Goal: Information Seeking & Learning: Learn about a topic

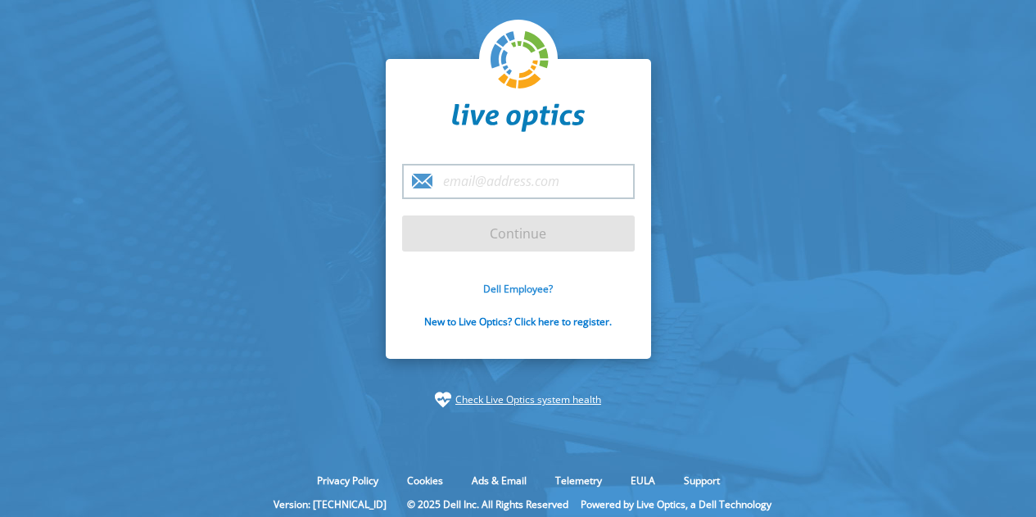
click at [518, 288] on link "Dell Employee?" at bounding box center [518, 289] width 70 height 14
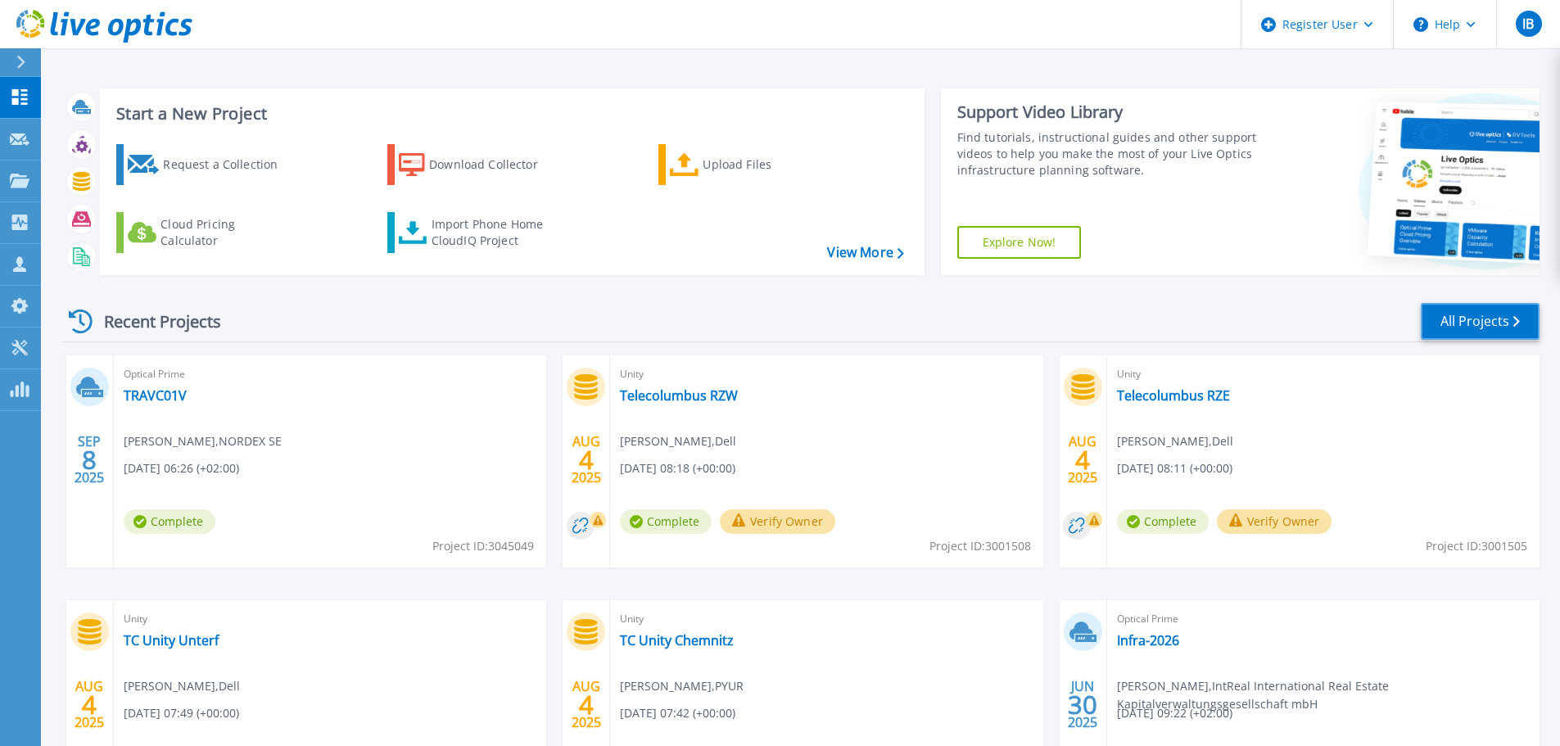
click at [500, 206] on link "All Projects" at bounding box center [1480, 321] width 119 height 37
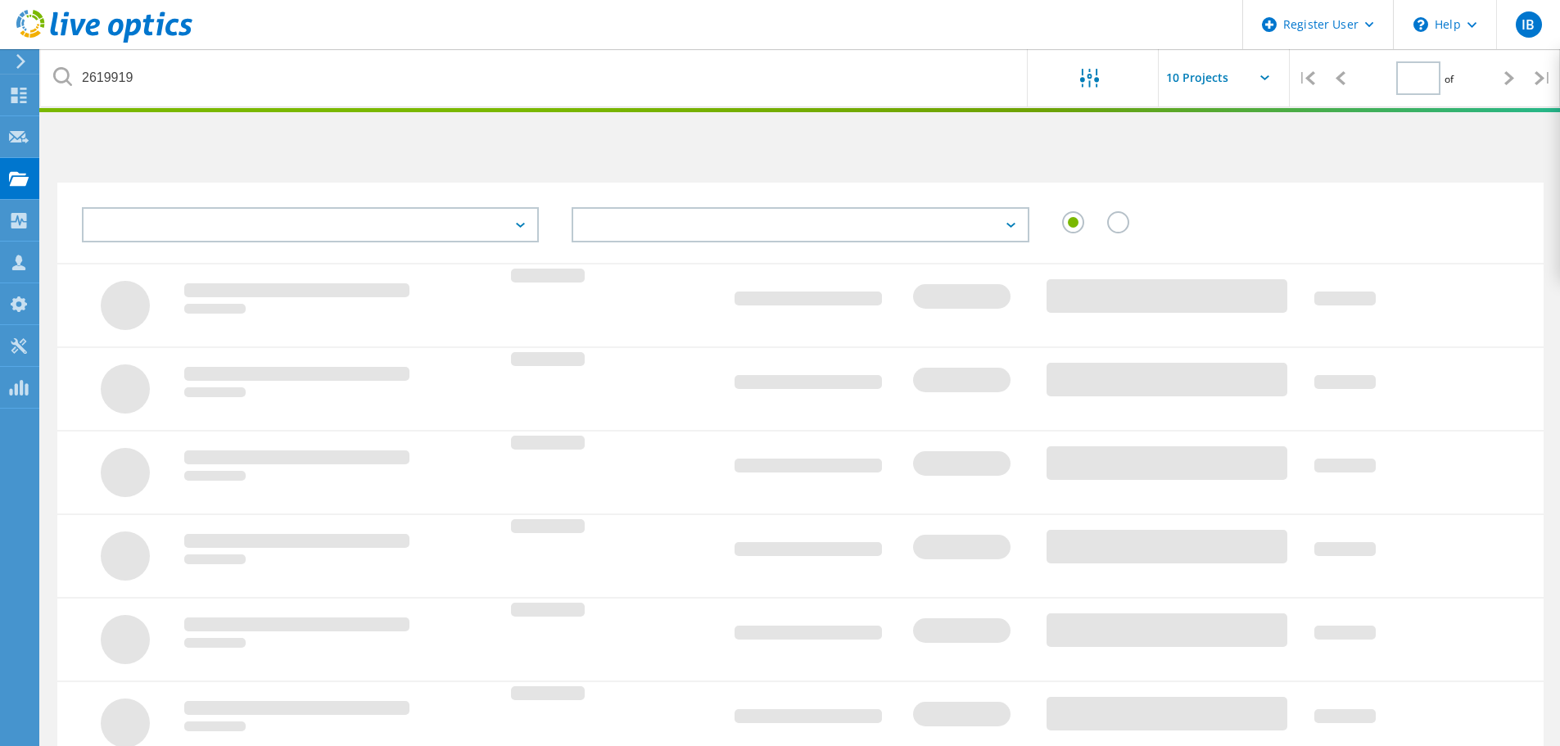
type input "1"
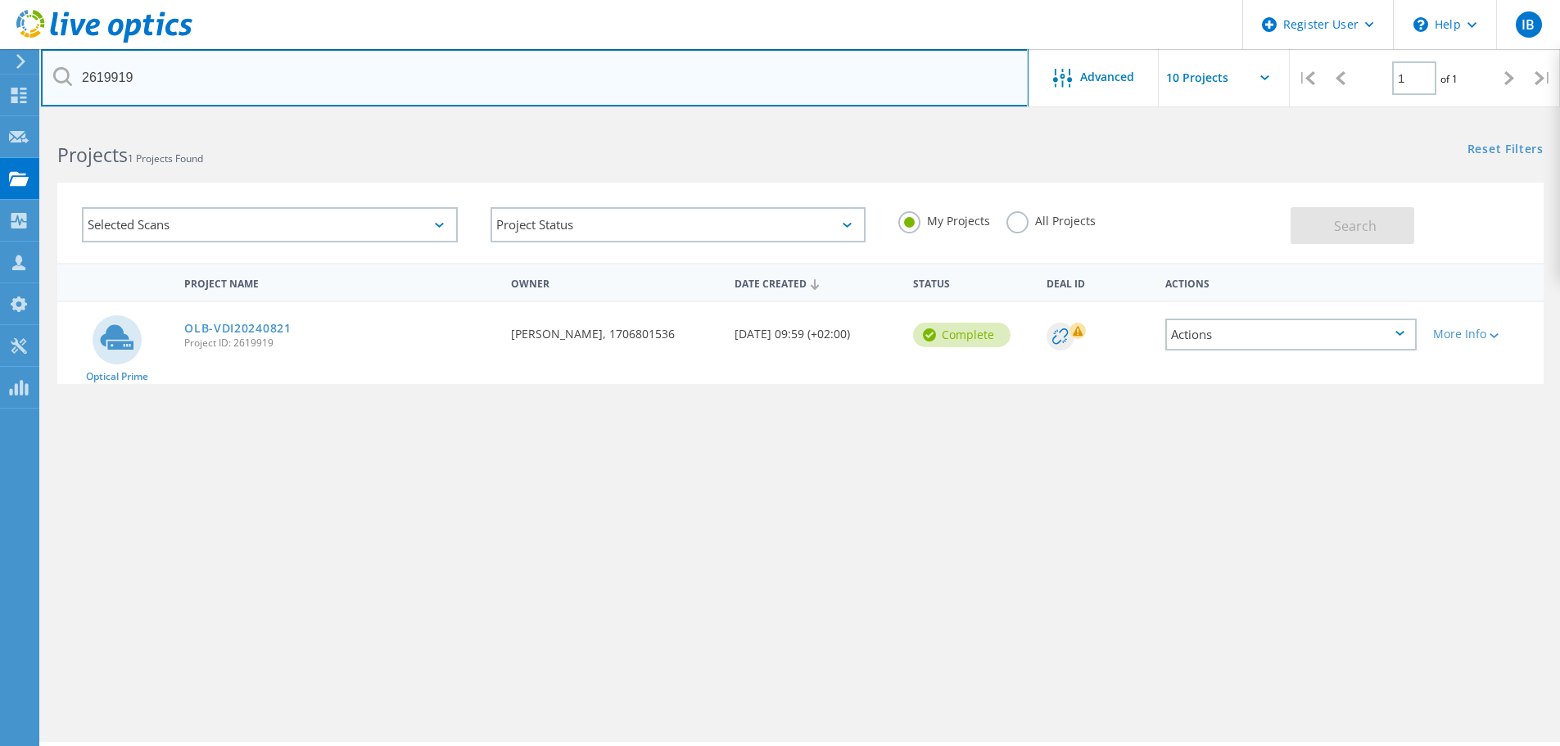
click at [260, 86] on input "2619919" at bounding box center [535, 77] width 988 height 57
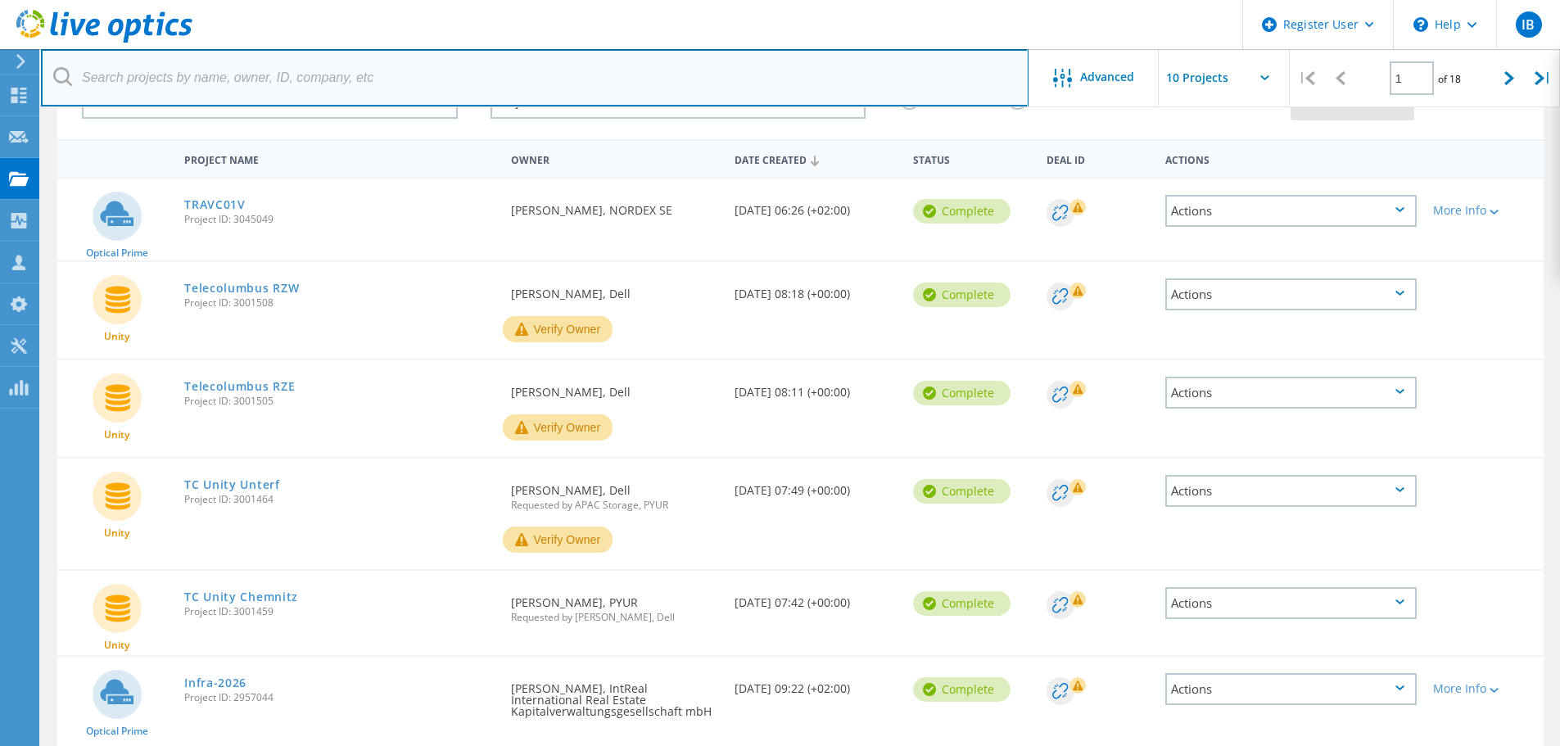
scroll to position [246, 0]
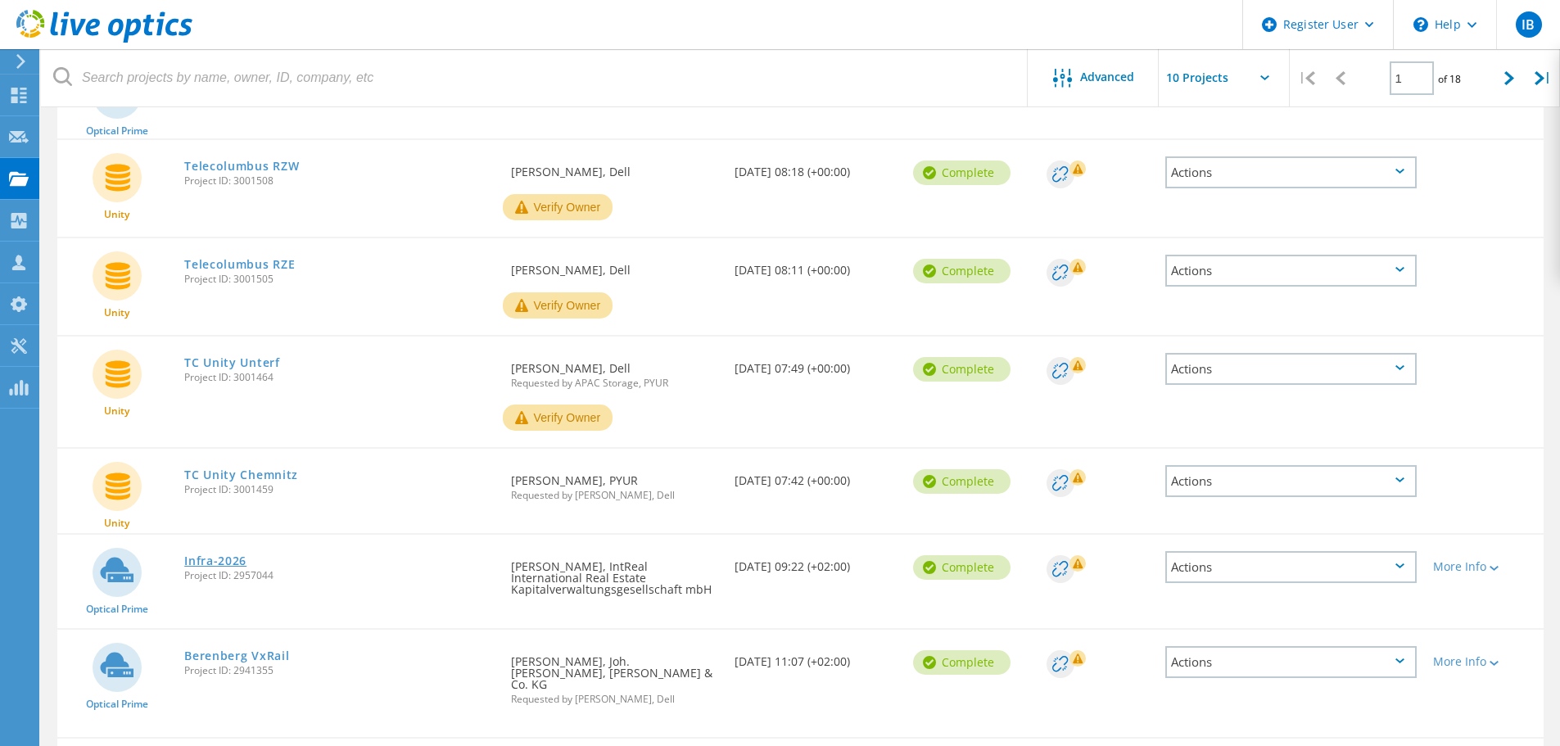
click at [219, 565] on link "Infra-2026" at bounding box center [215, 560] width 62 height 11
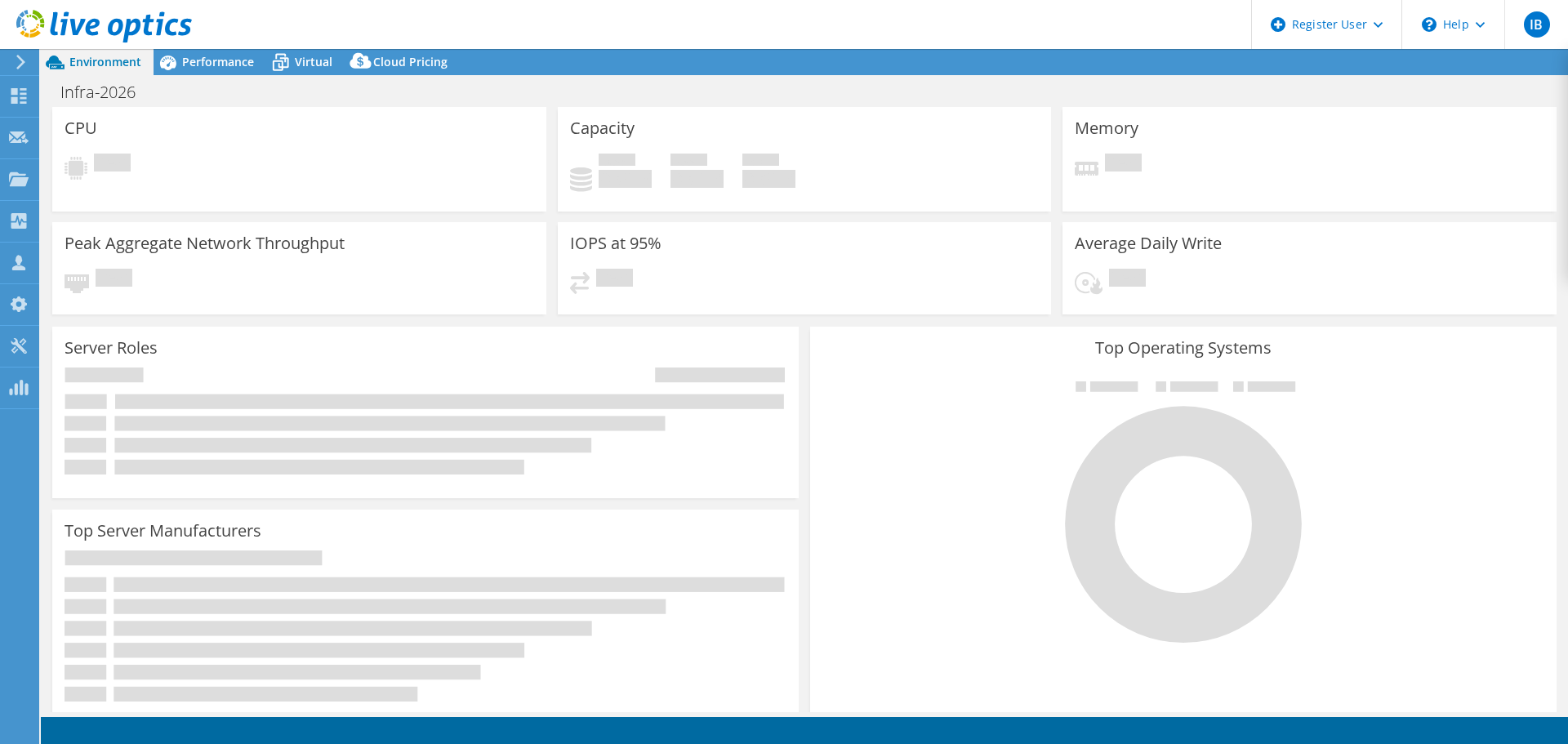
select select "USD"
select select "EUFrankfurt"
select select "EUR"
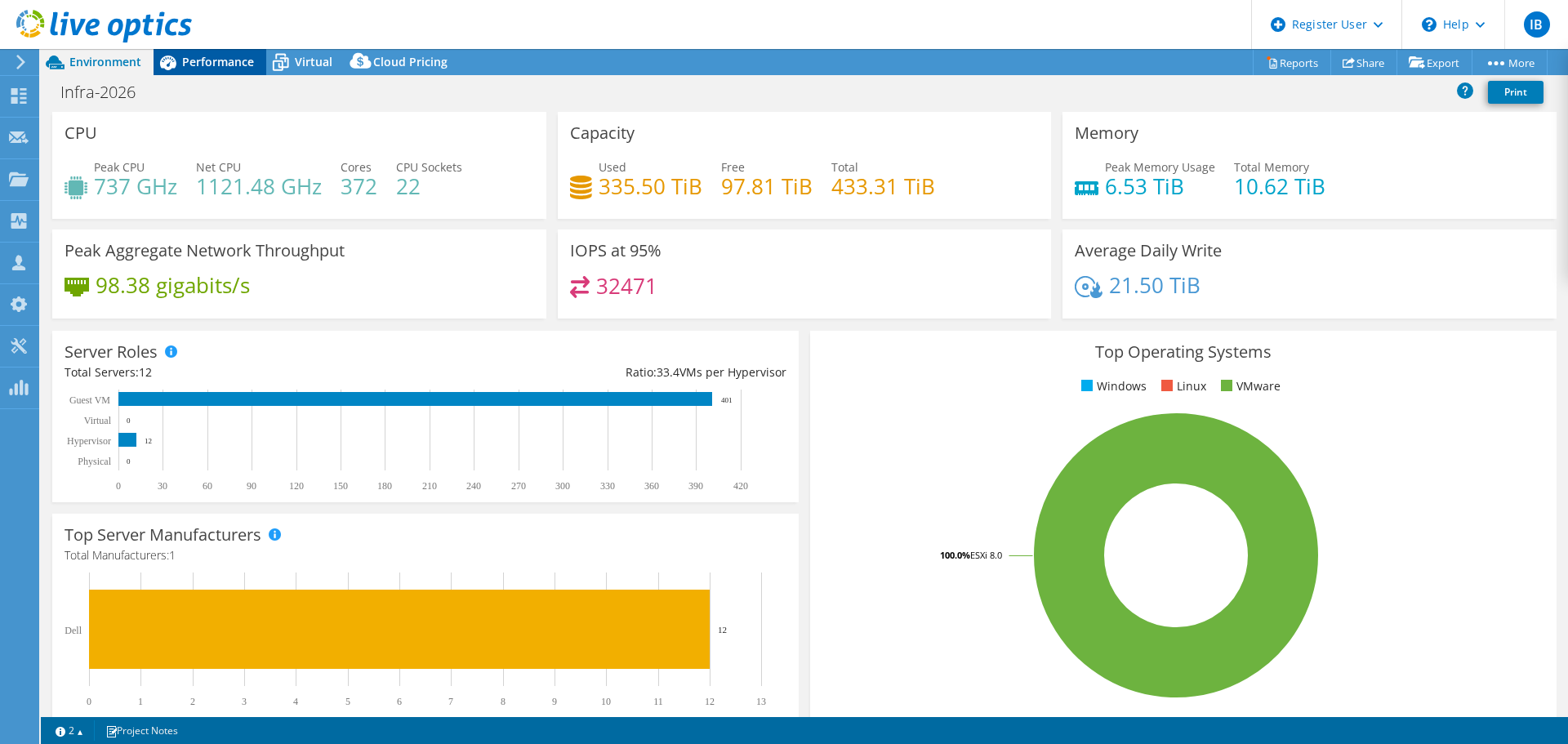
click at [245, 65] on span "Performance" at bounding box center [218, 62] width 72 height 16
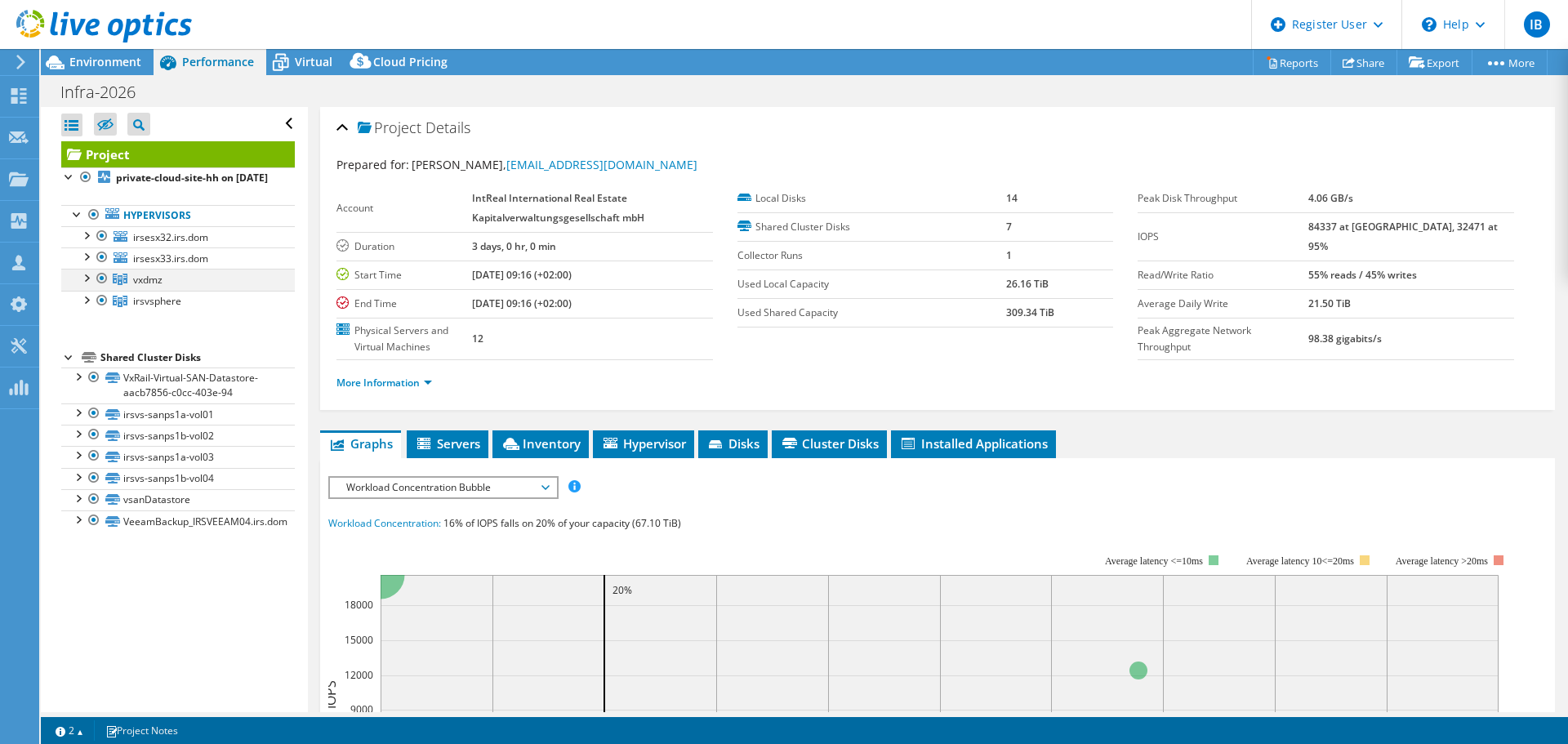
click at [88, 285] on div at bounding box center [86, 276] width 16 height 16
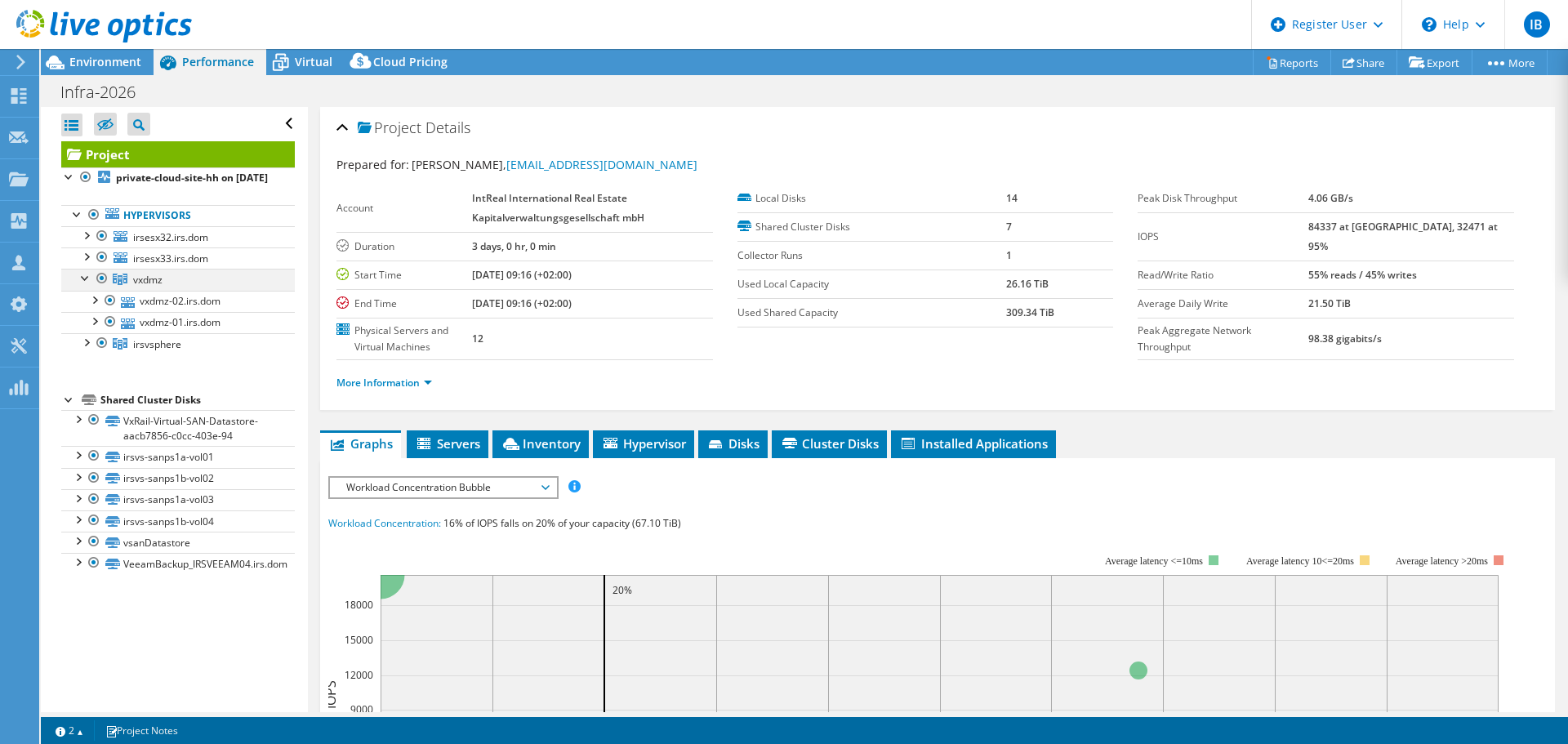
click at [88, 285] on div at bounding box center [86, 276] width 16 height 16
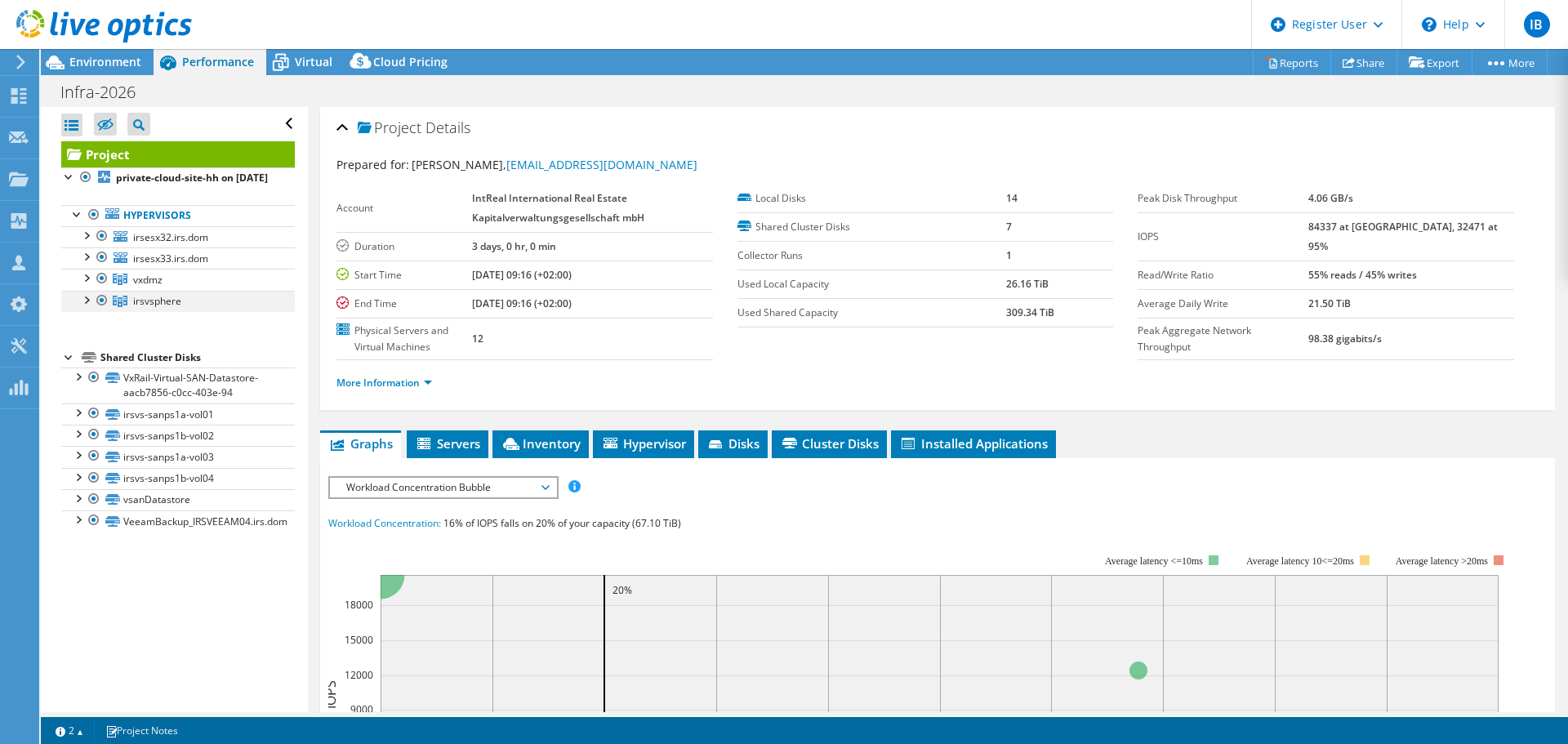
click at [84, 307] on div at bounding box center [86, 299] width 16 height 16
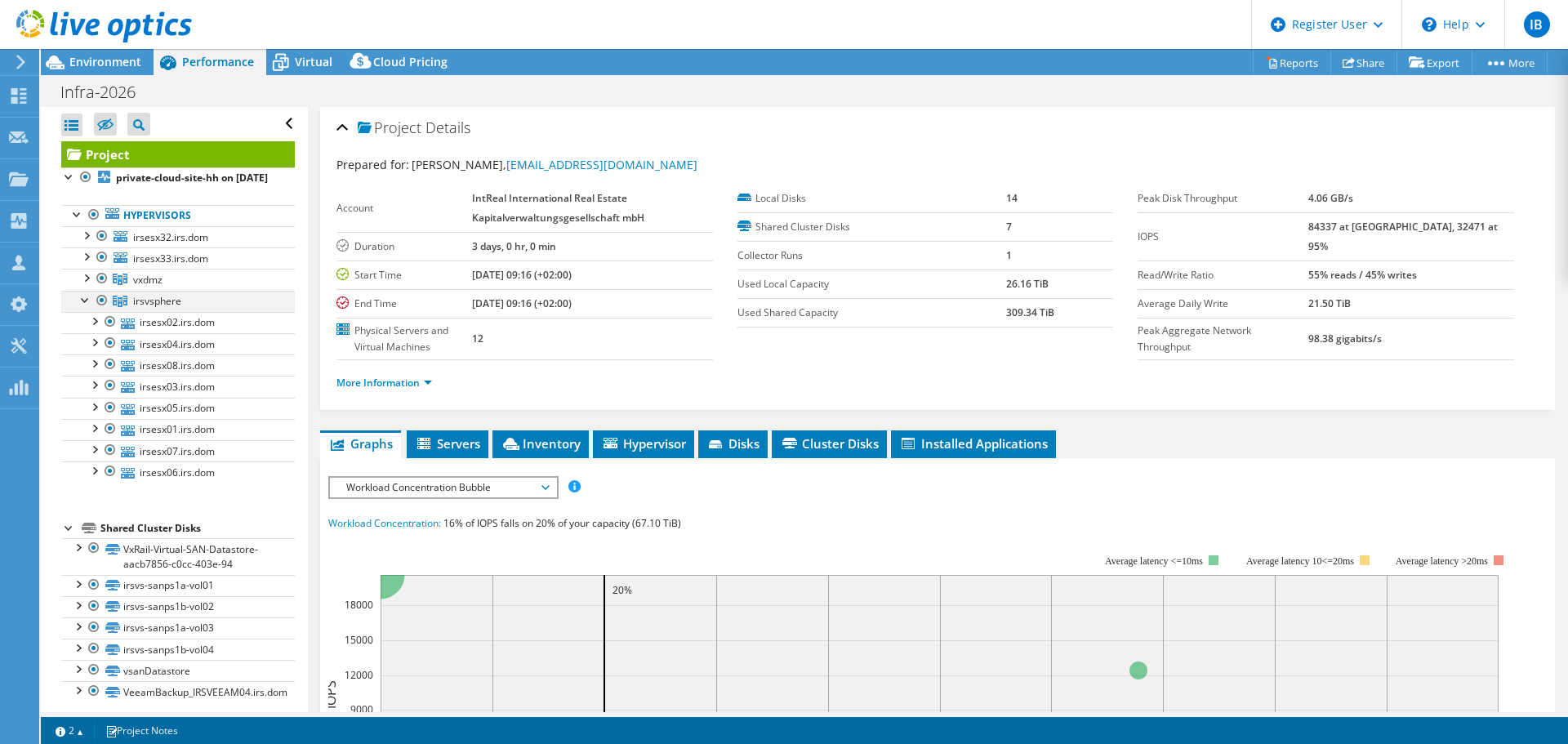
click at [84, 307] on div at bounding box center [86, 299] width 16 height 16
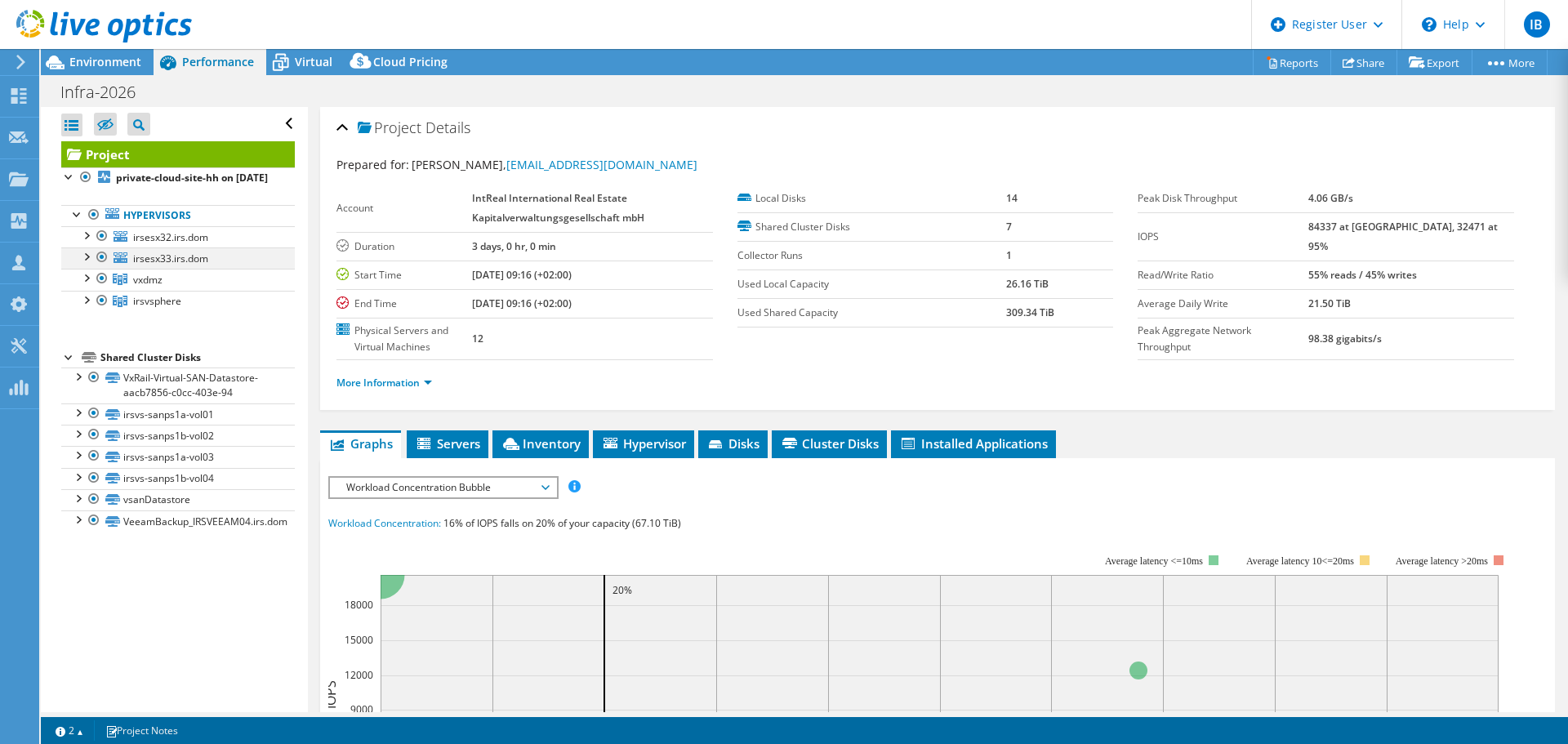
click at [85, 263] on div at bounding box center [86, 255] width 16 height 16
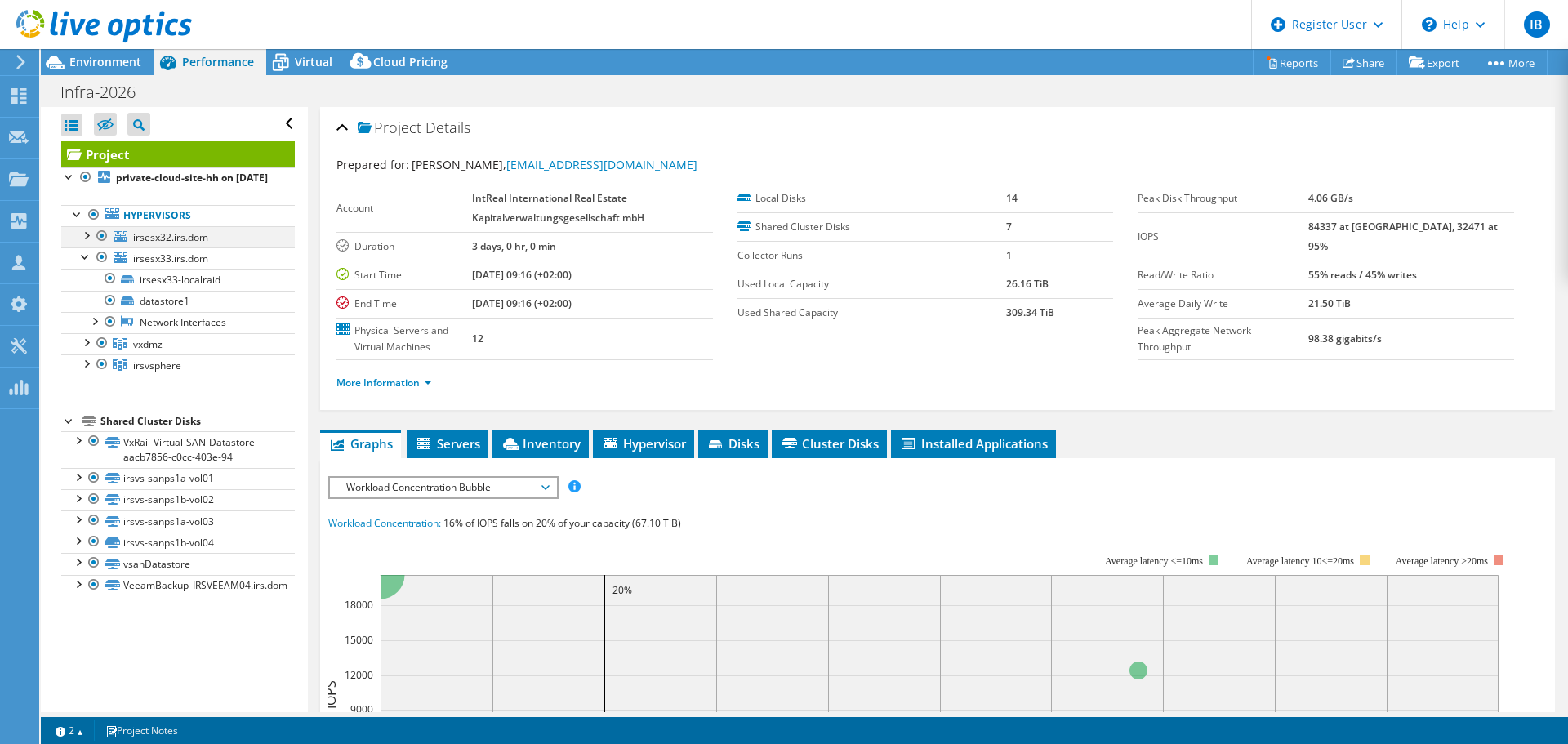
click at [87, 242] on div at bounding box center [86, 234] width 16 height 16
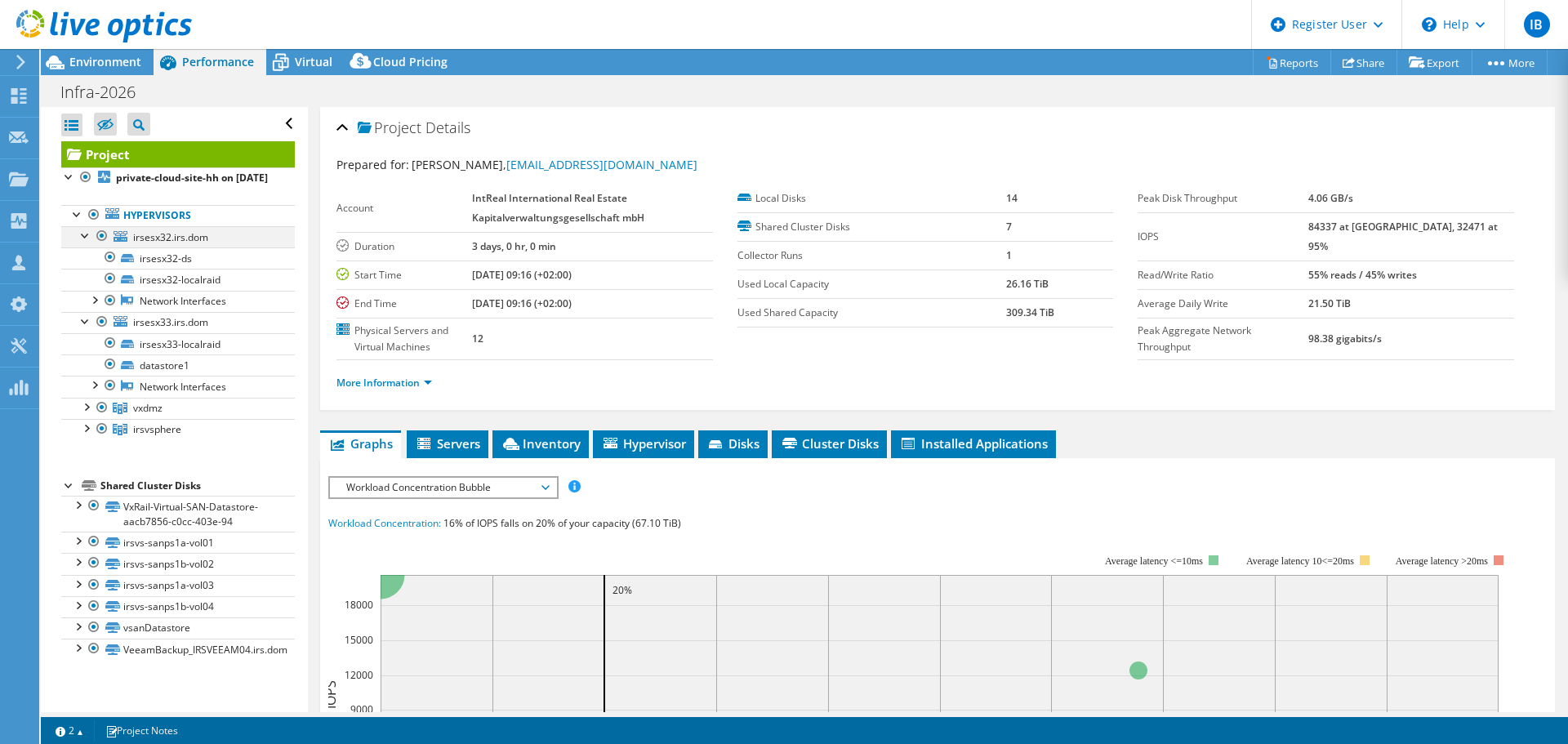
click at [87, 242] on div at bounding box center [86, 234] width 16 height 16
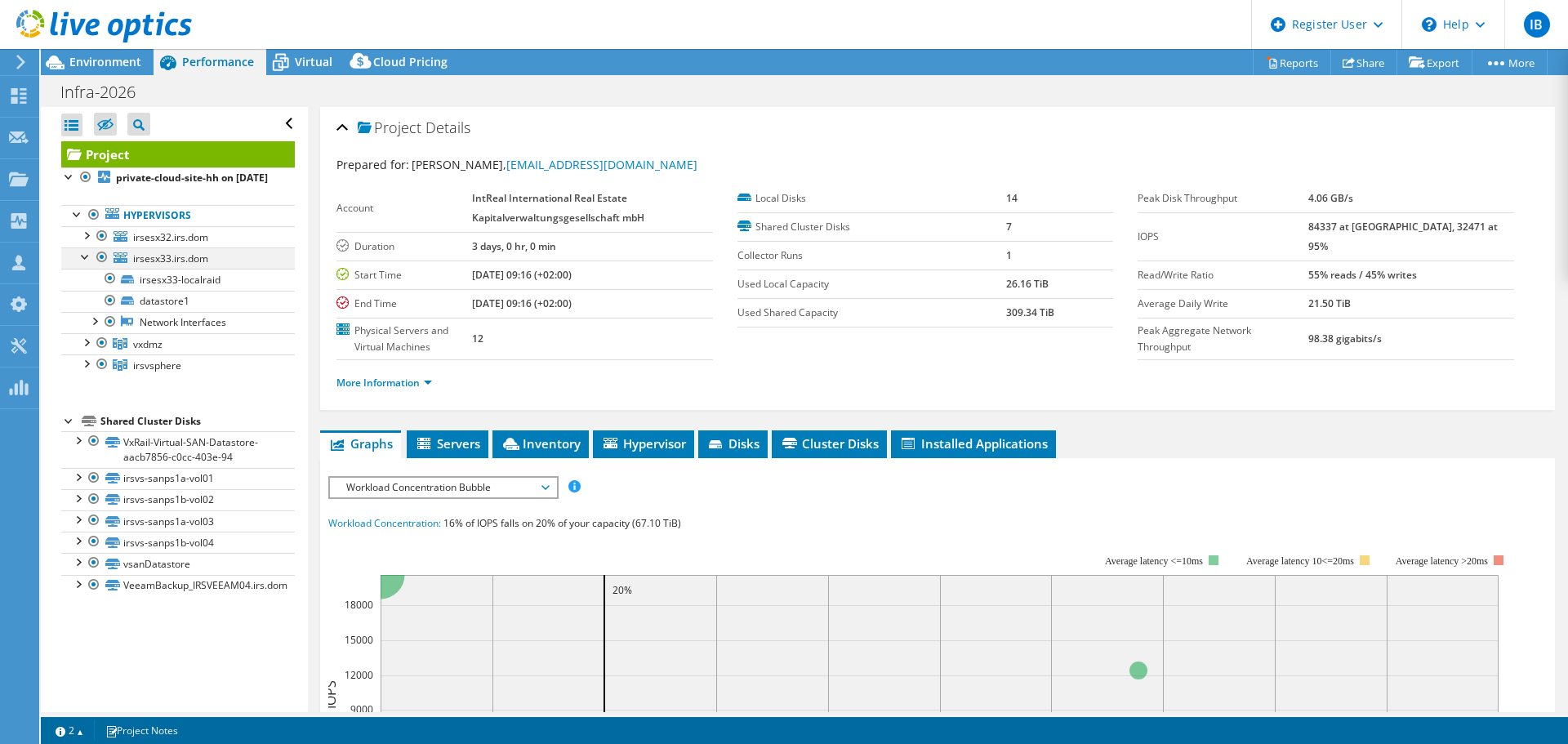
click at [84, 263] on div at bounding box center [86, 255] width 16 height 16
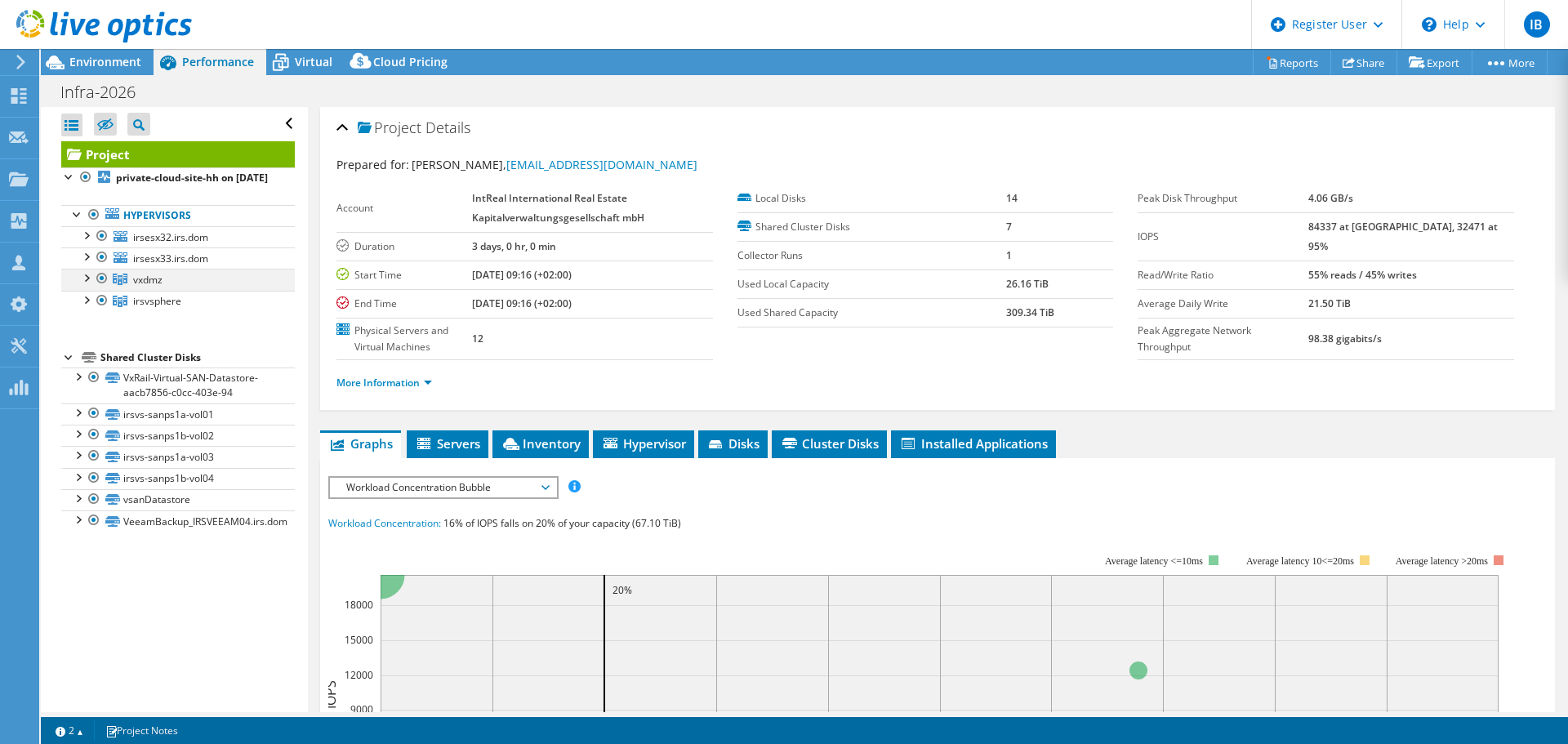
click at [85, 285] on div at bounding box center [86, 276] width 16 height 16
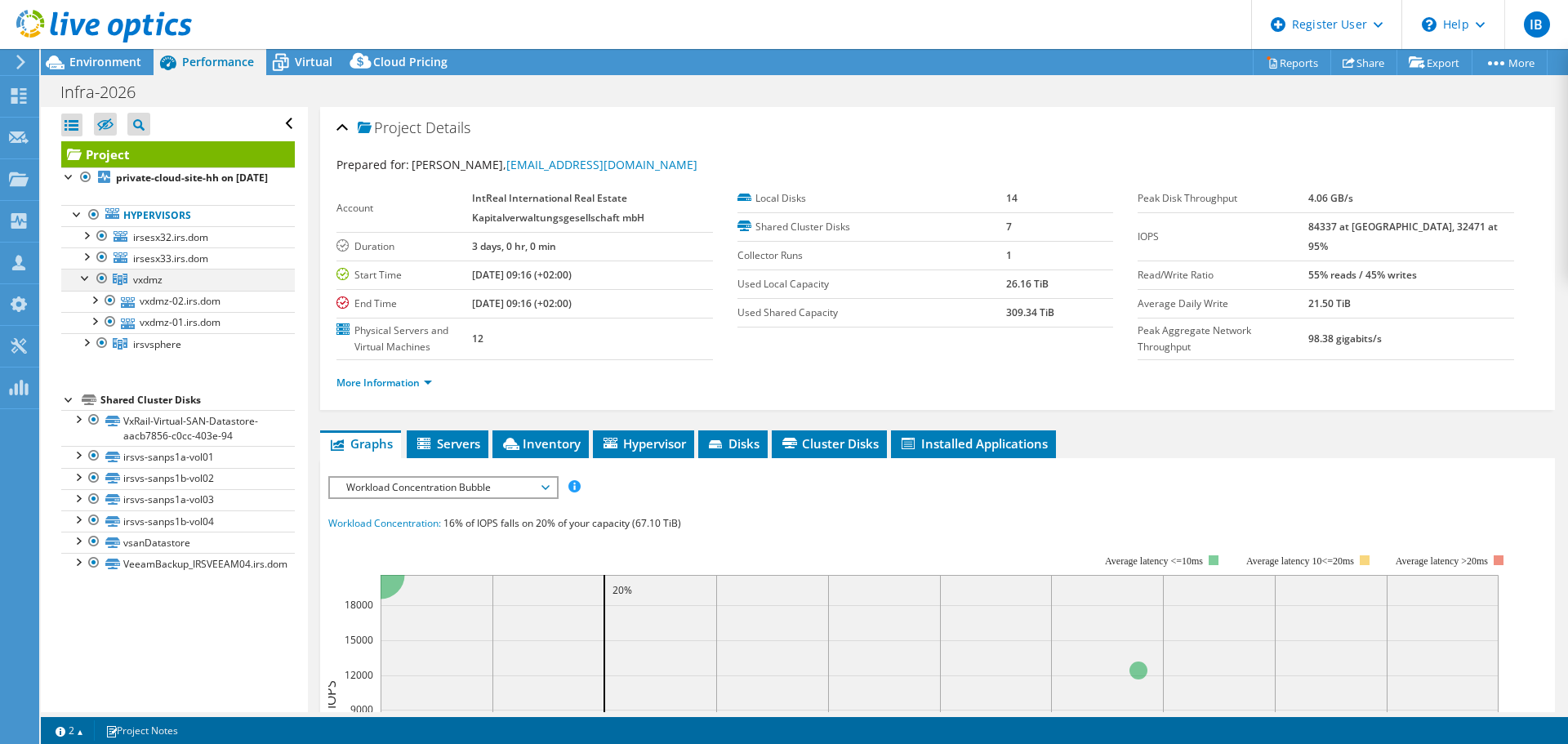
click at [85, 285] on div at bounding box center [86, 276] width 16 height 16
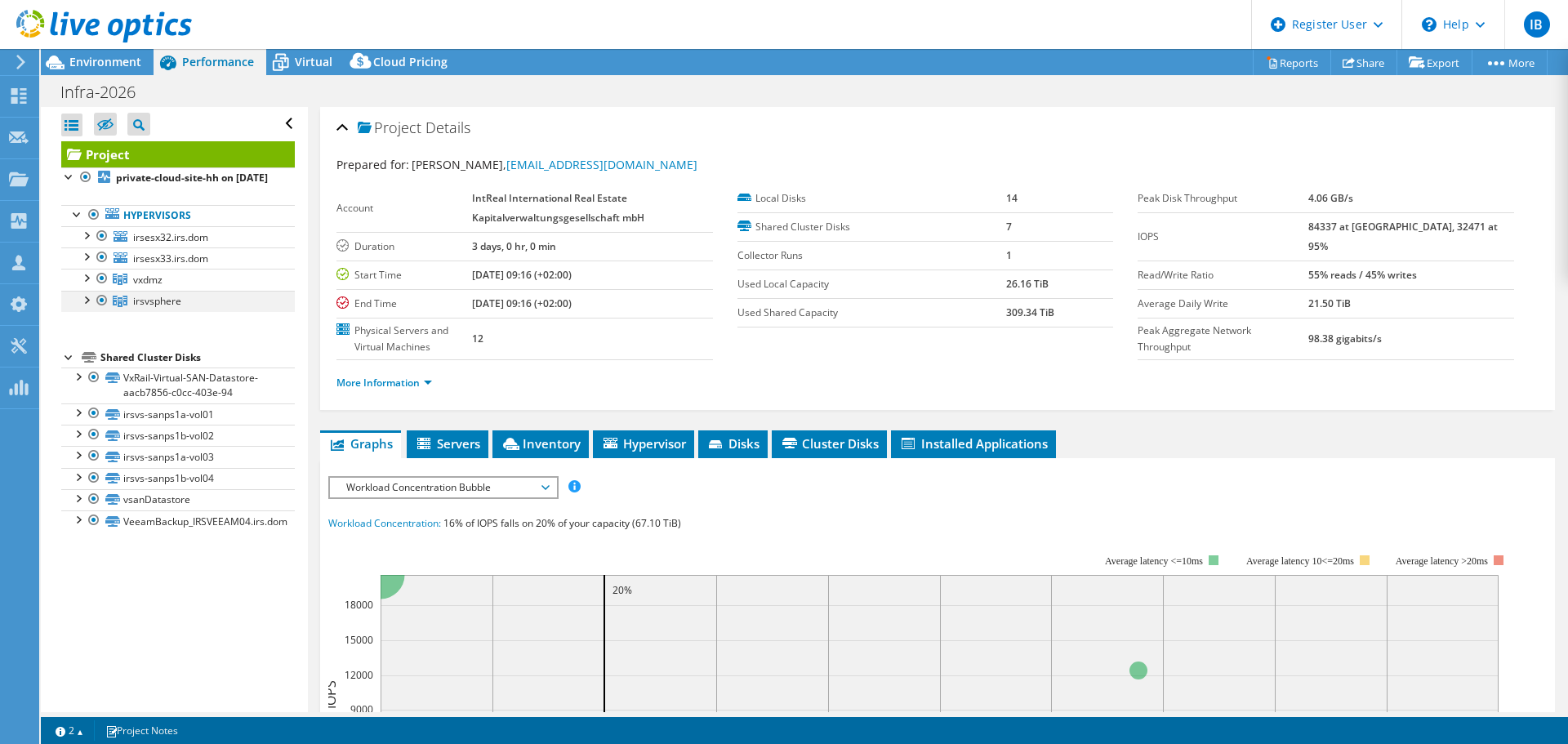
click at [84, 307] on div at bounding box center [86, 299] width 16 height 16
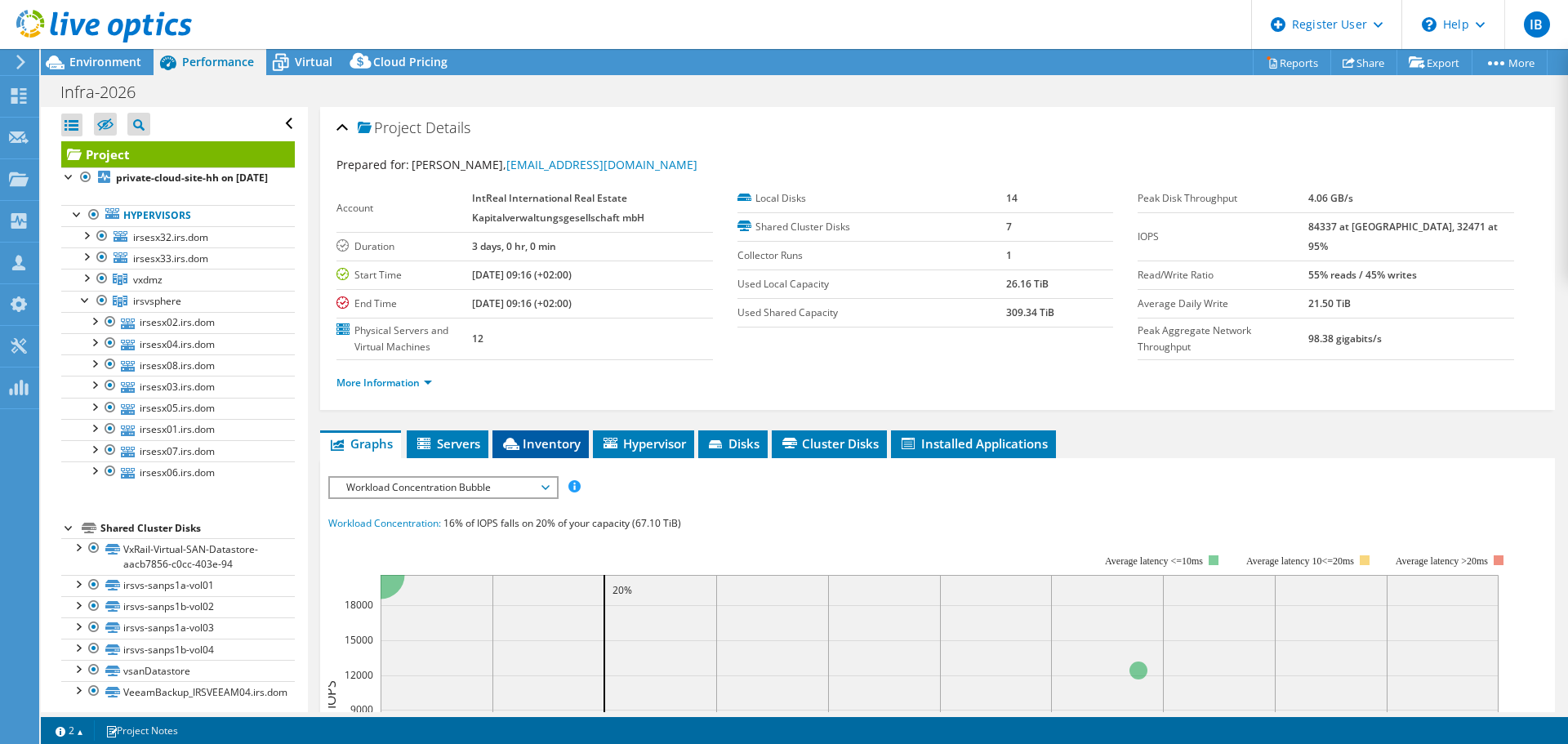
click at [558, 432] on li "Inventory" at bounding box center [541, 445] width 97 height 28
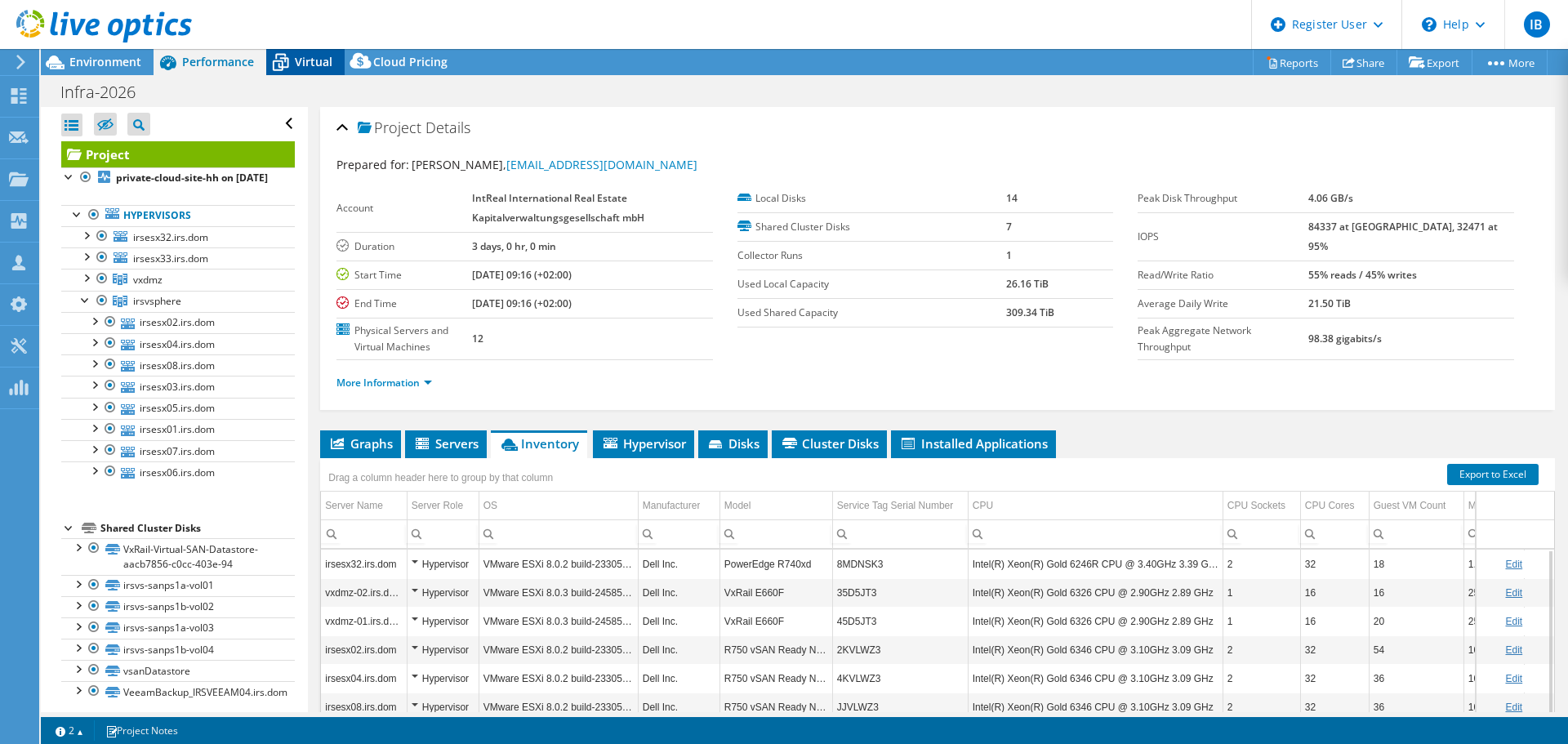
click at [315, 60] on span "Virtual" at bounding box center [314, 62] width 38 height 16
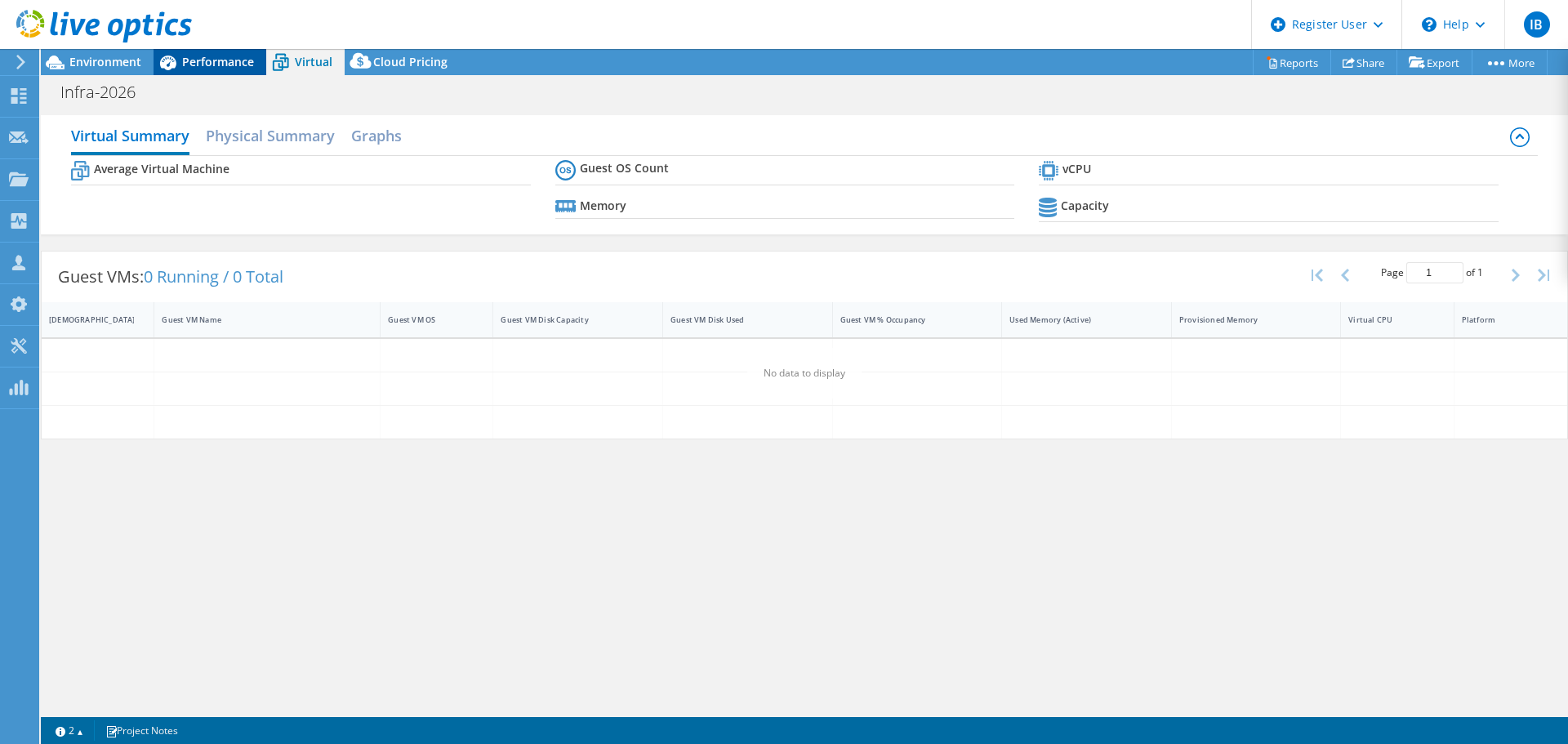
click at [207, 58] on span "Performance" at bounding box center [218, 62] width 72 height 16
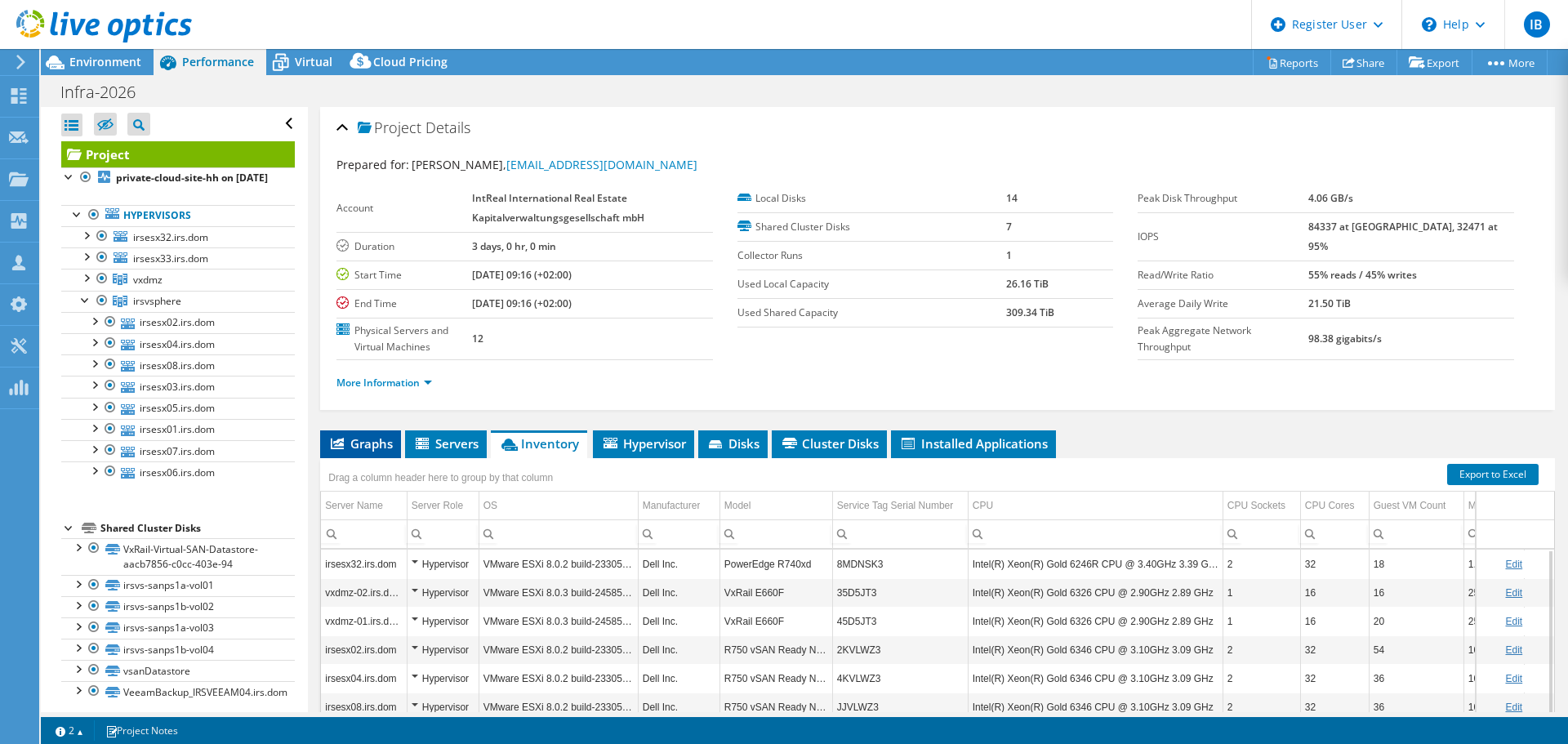
click at [381, 440] on span "Graphs" at bounding box center [360, 443] width 65 height 16
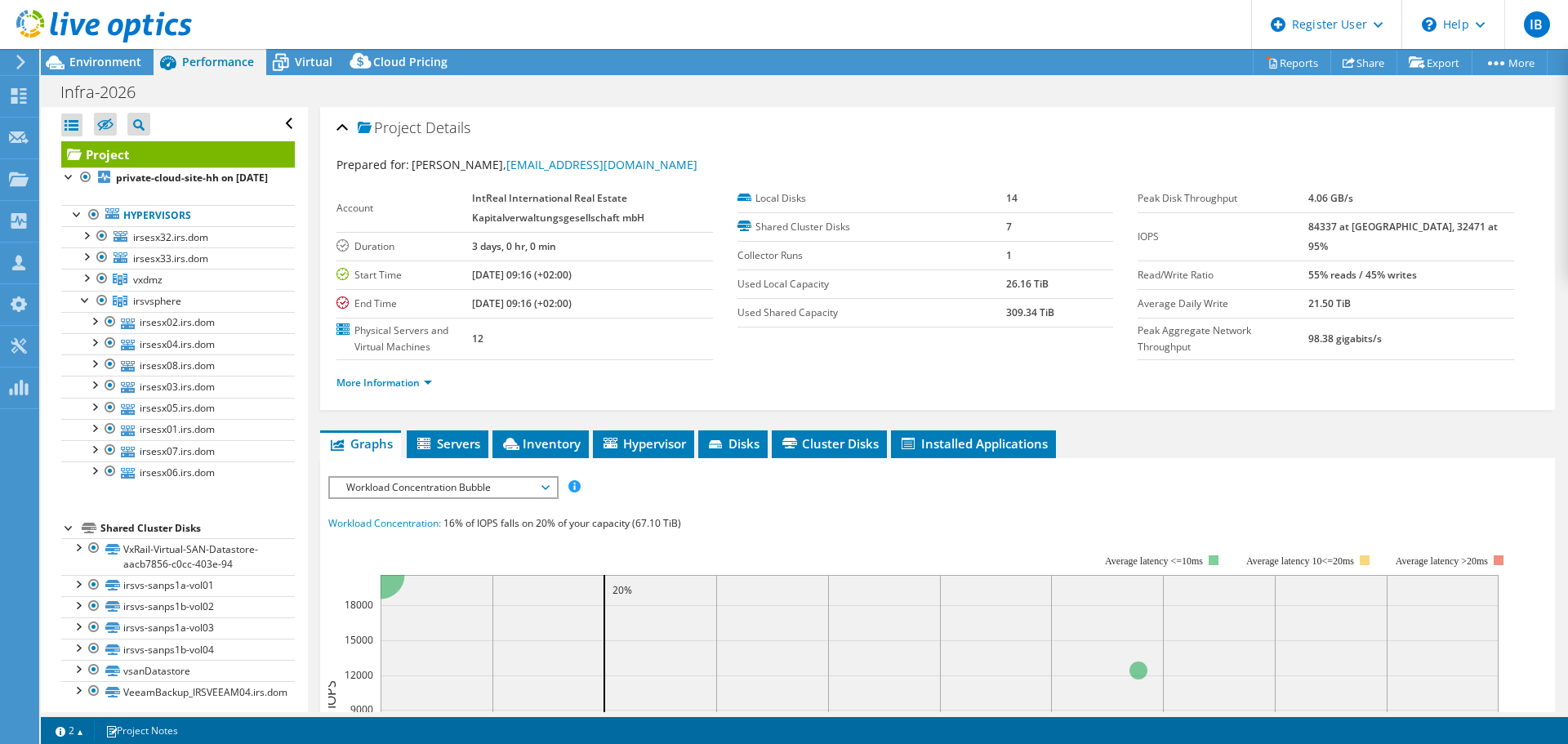
click at [484, 487] on span "Workload Concentration Bubble" at bounding box center [443, 488] width 209 height 20
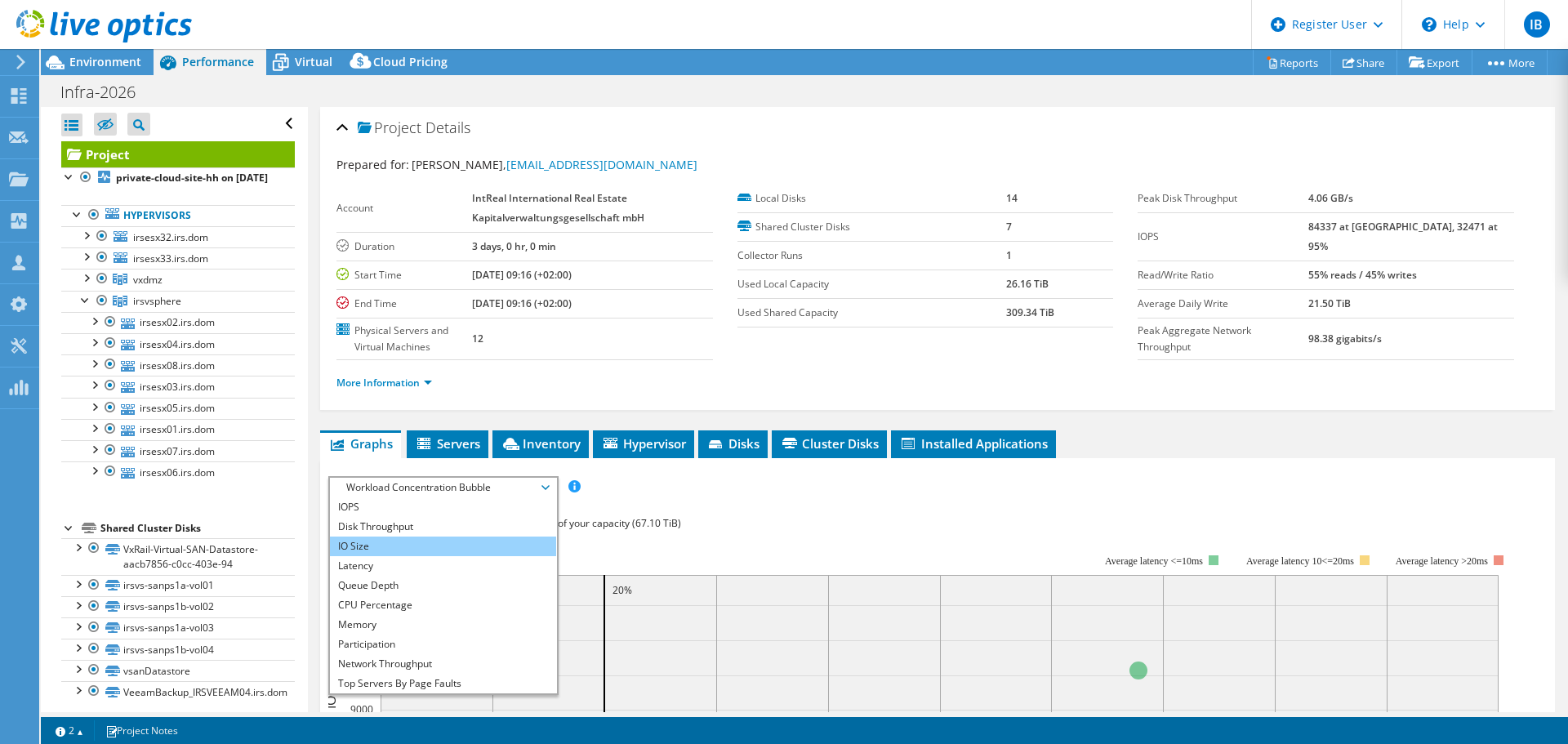
click at [400, 550] on li "IO Size" at bounding box center [443, 547] width 226 height 20
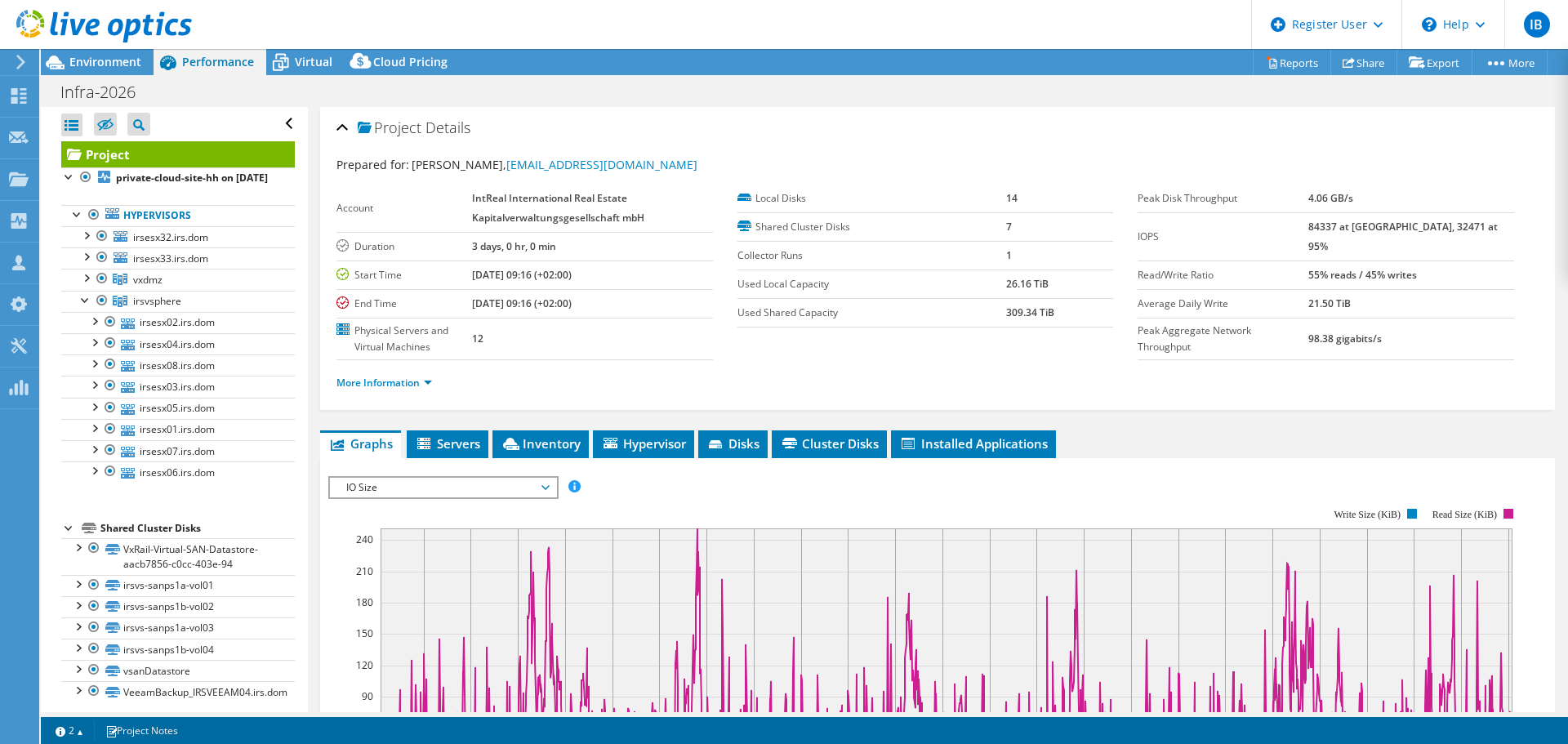
click at [421, 489] on span "IO Size" at bounding box center [443, 488] width 209 height 20
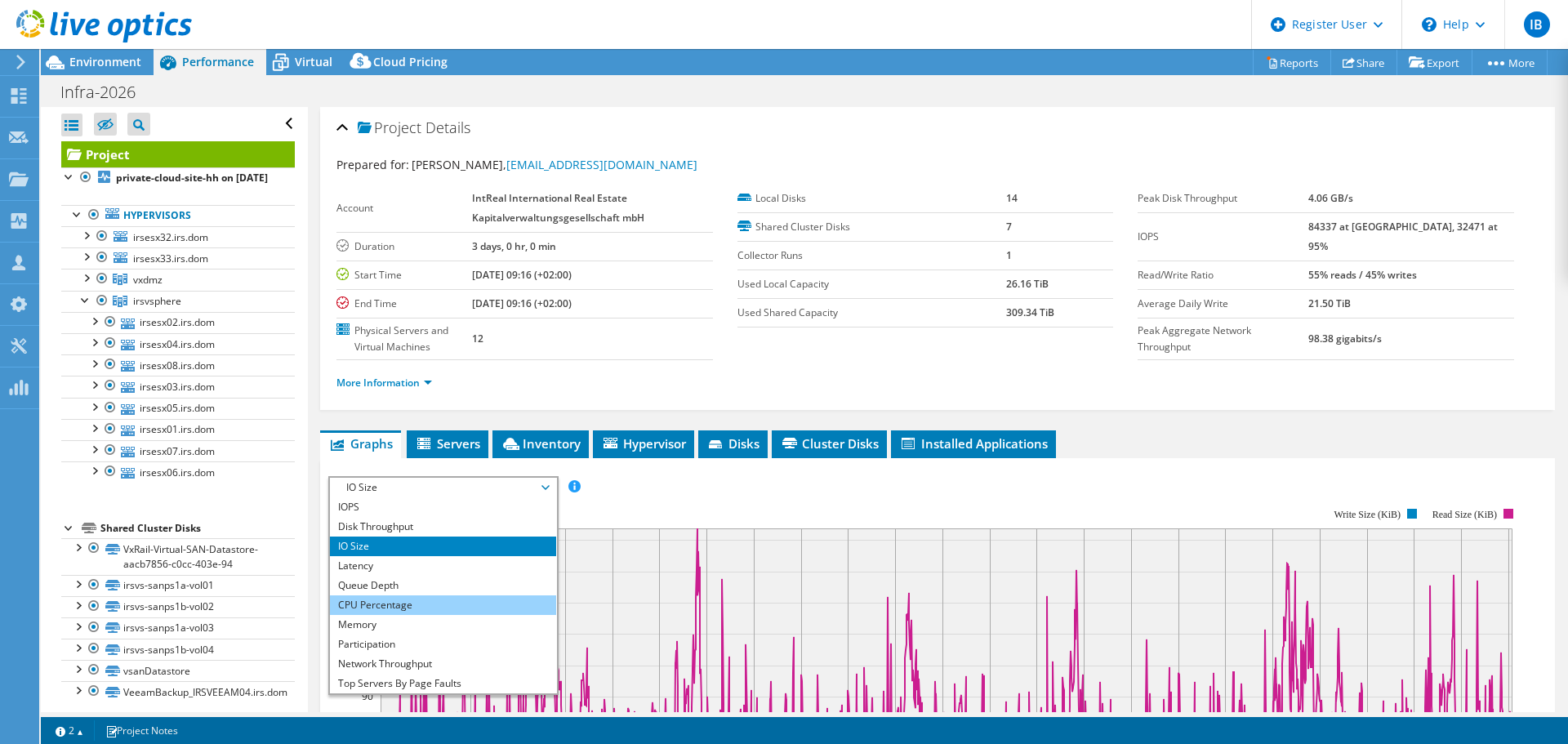
click at [372, 604] on li "CPU Percentage" at bounding box center [443, 605] width 226 height 20
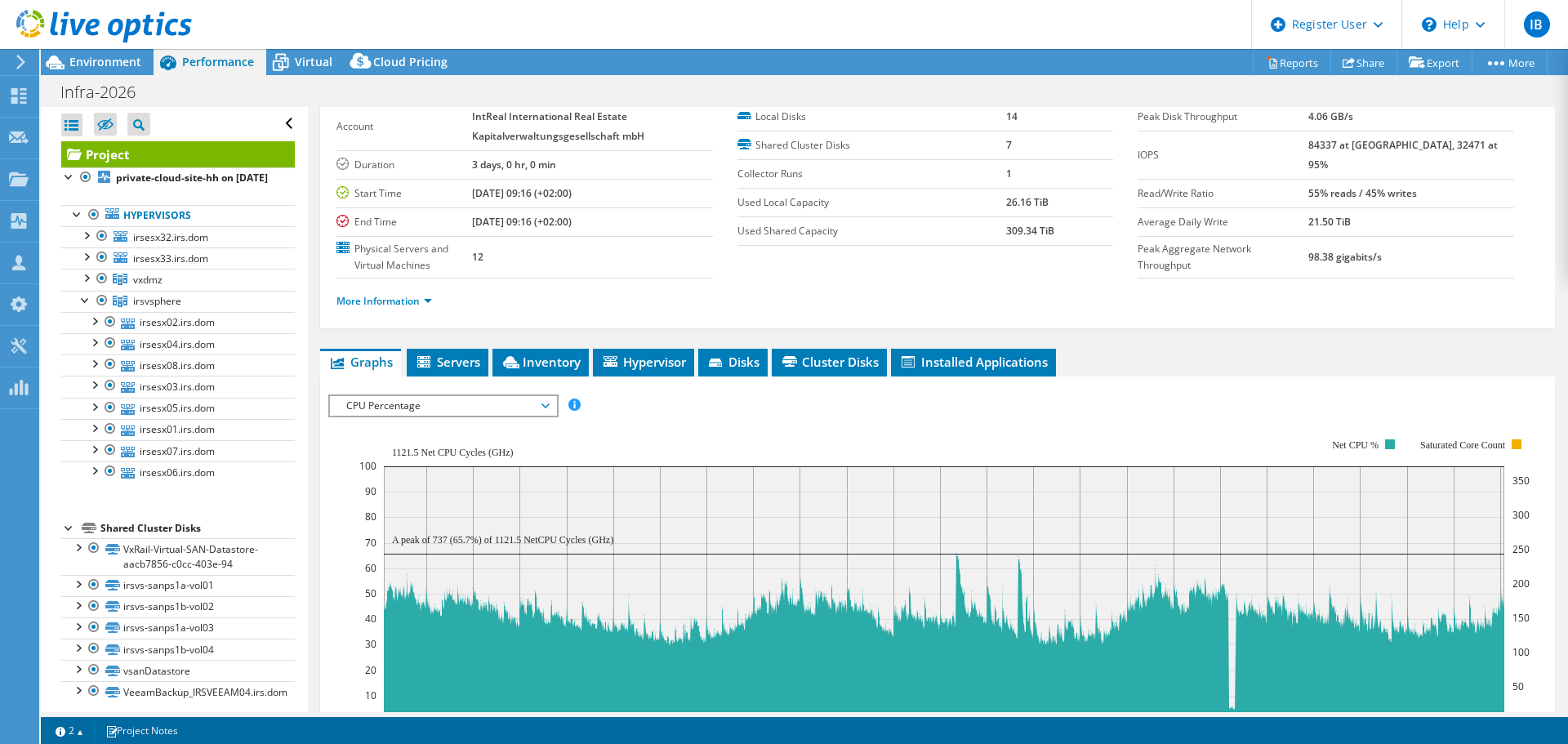
scroll to position [164, 0]
